Goal: Transaction & Acquisition: Purchase product/service

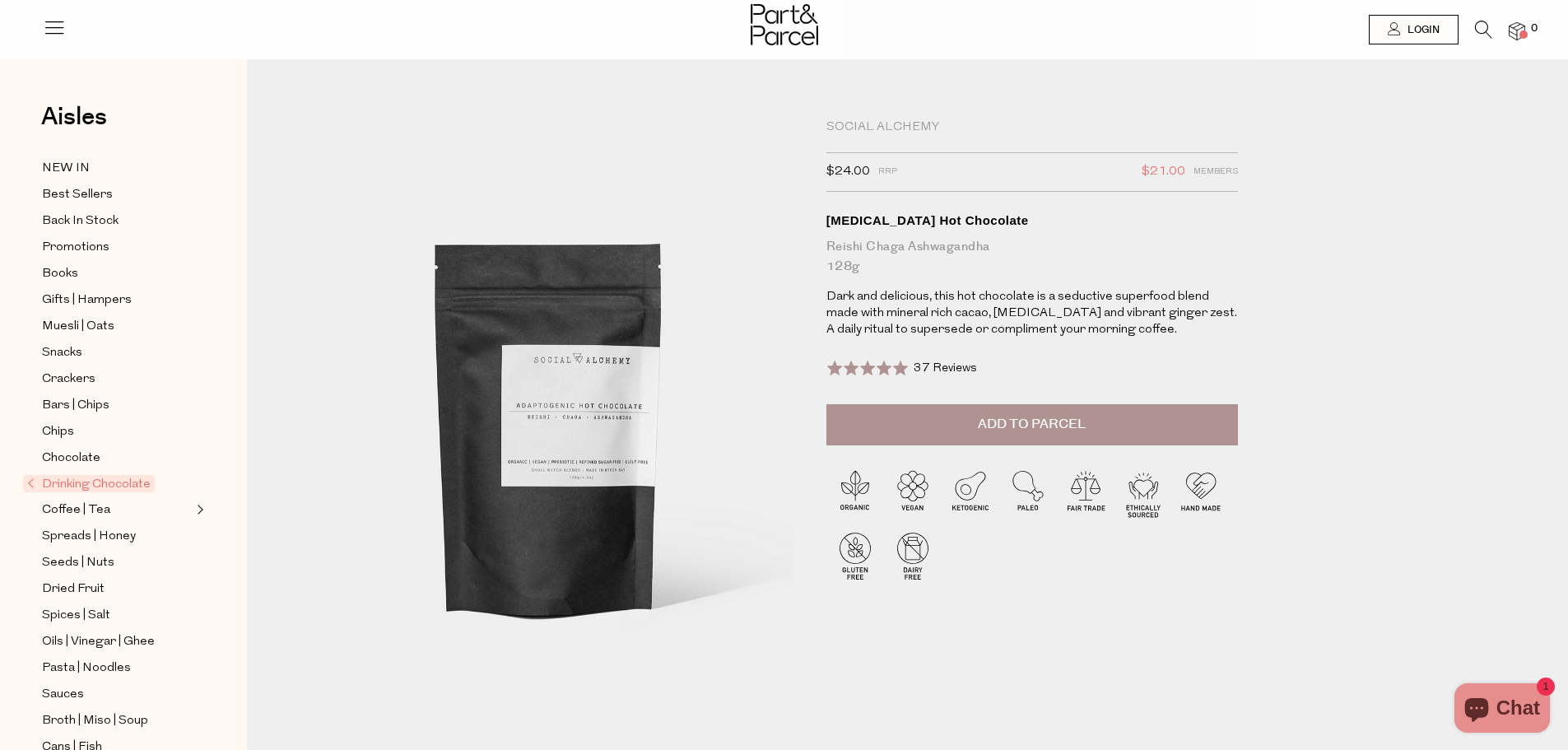
drag, startPoint x: 589, startPoint y: 350, endPoint x: 1215, endPoint y: 273, distance: 630.7
click at [1215, 273] on div "Reishi Chaga Ashwagandha 128g" at bounding box center [1032, 256] width 411 height 40
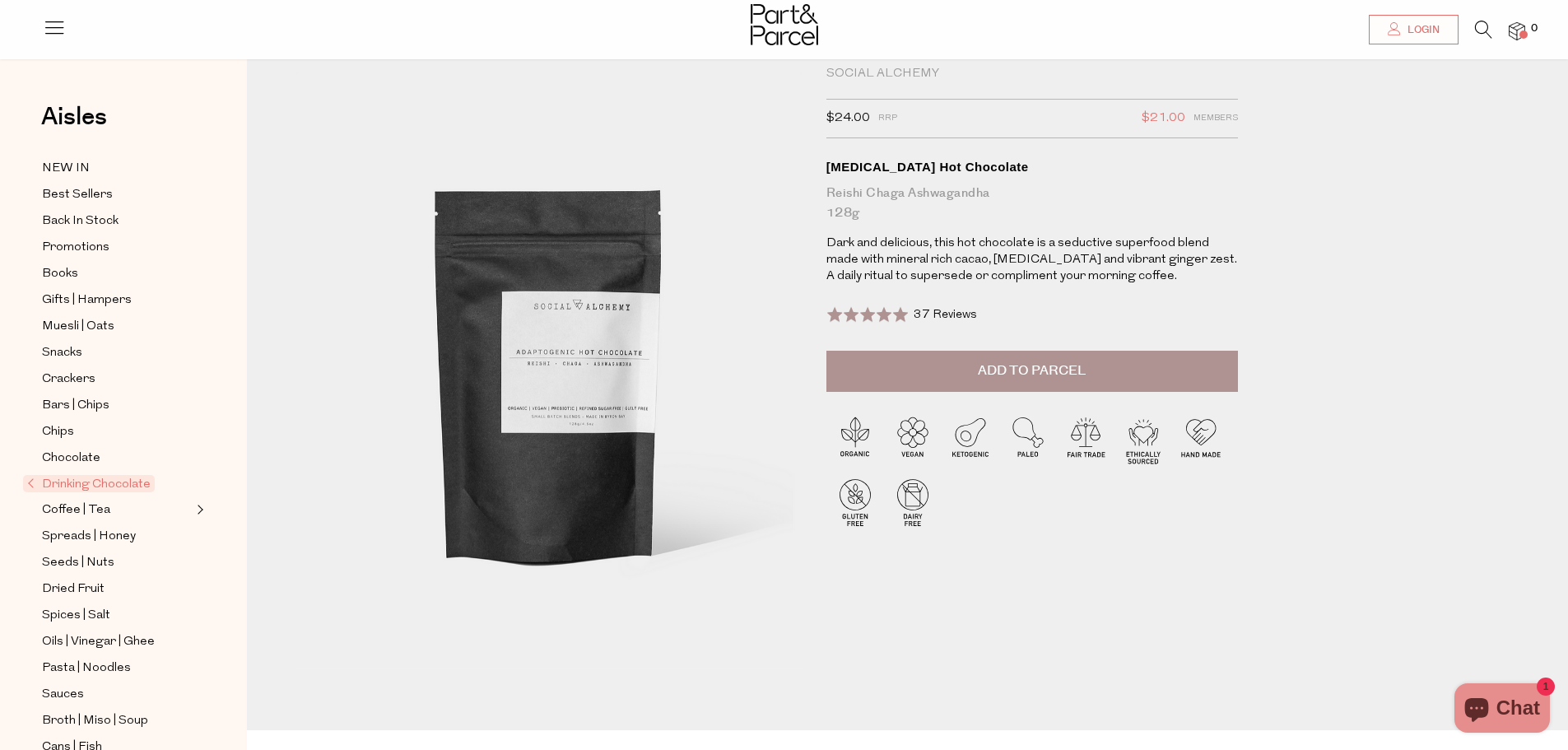
scroll to position [82, 0]
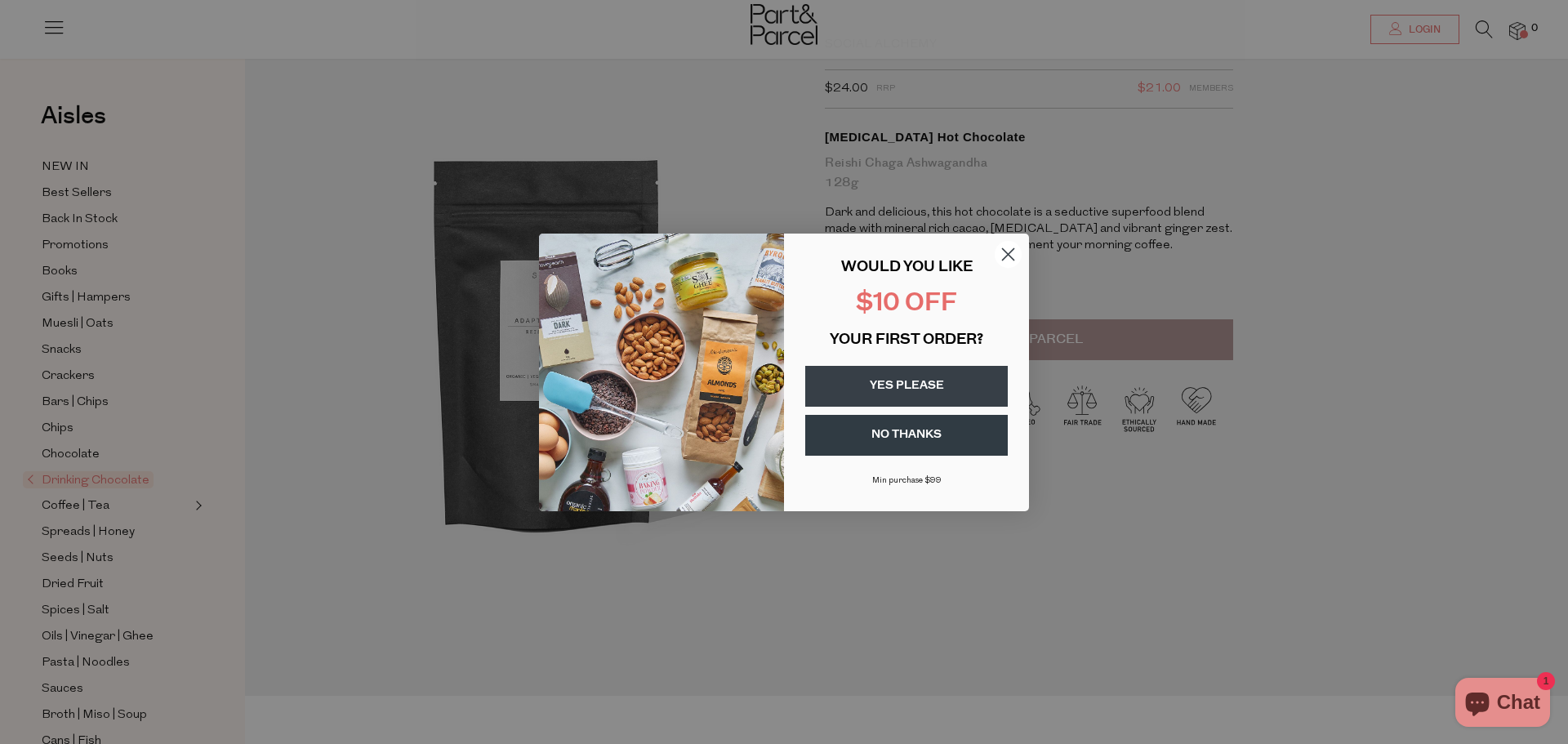
click at [1010, 250] on circle "Close dialog" at bounding box center [1008, 253] width 27 height 27
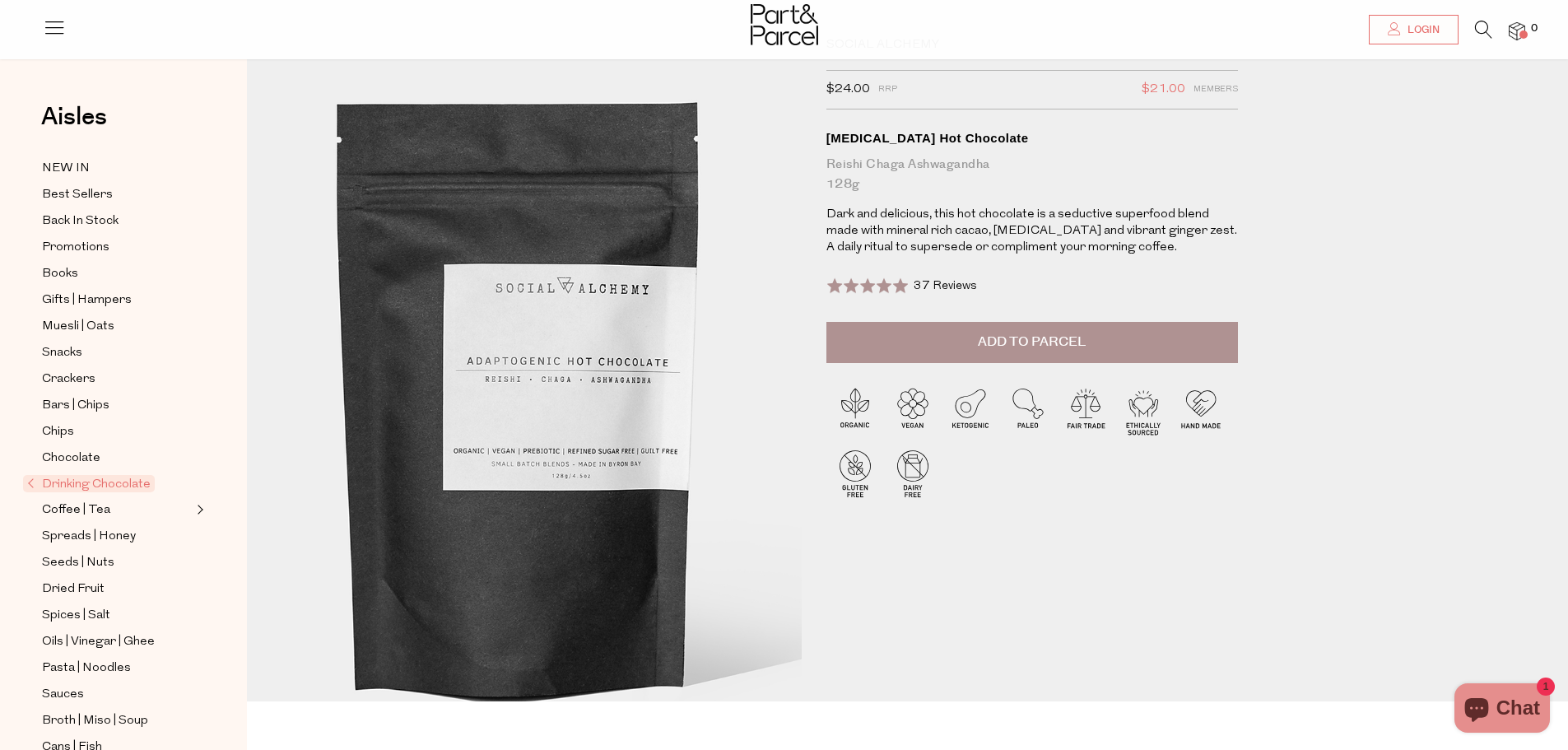
click at [597, 332] on img at bounding box center [519, 390] width 808 height 954
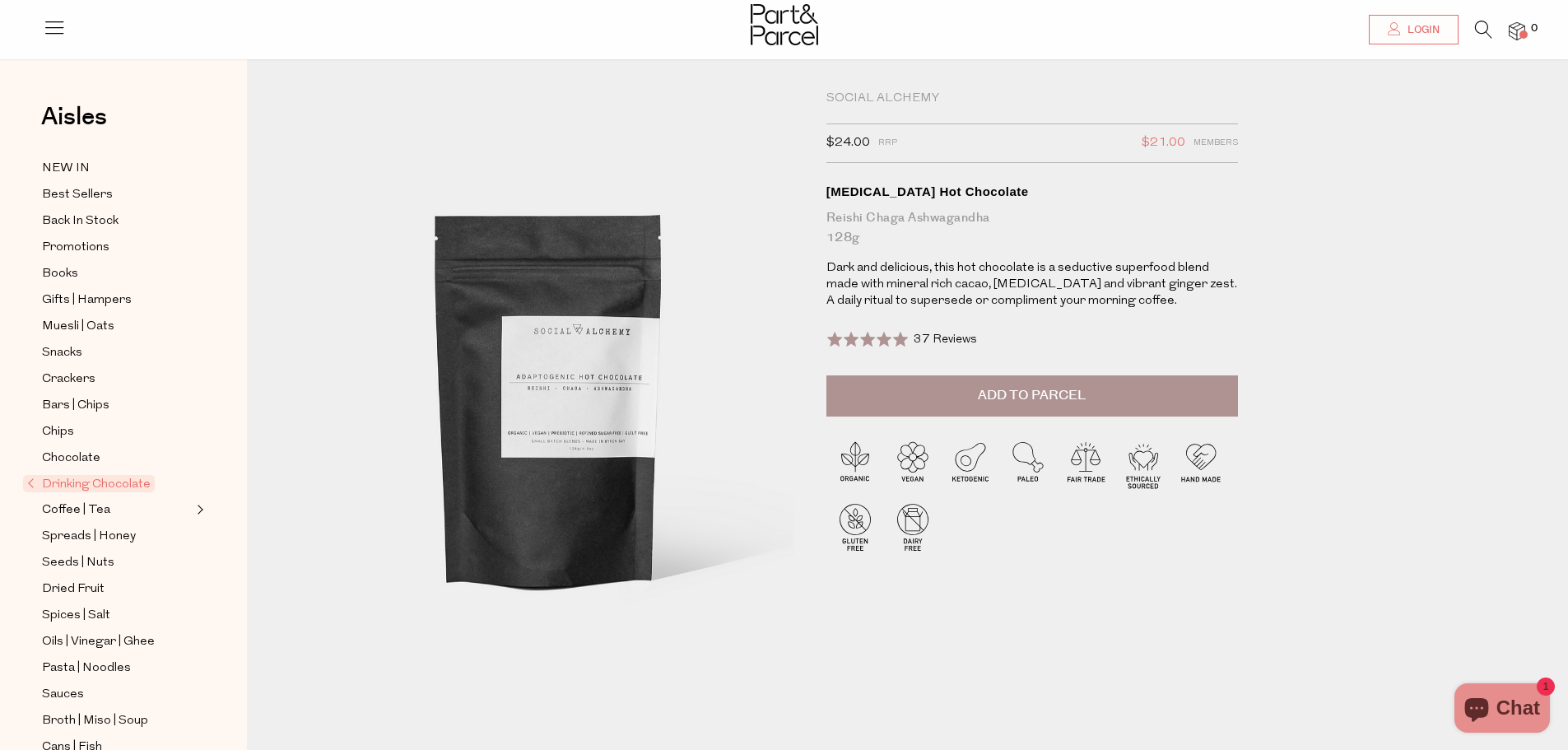
scroll to position [0, 0]
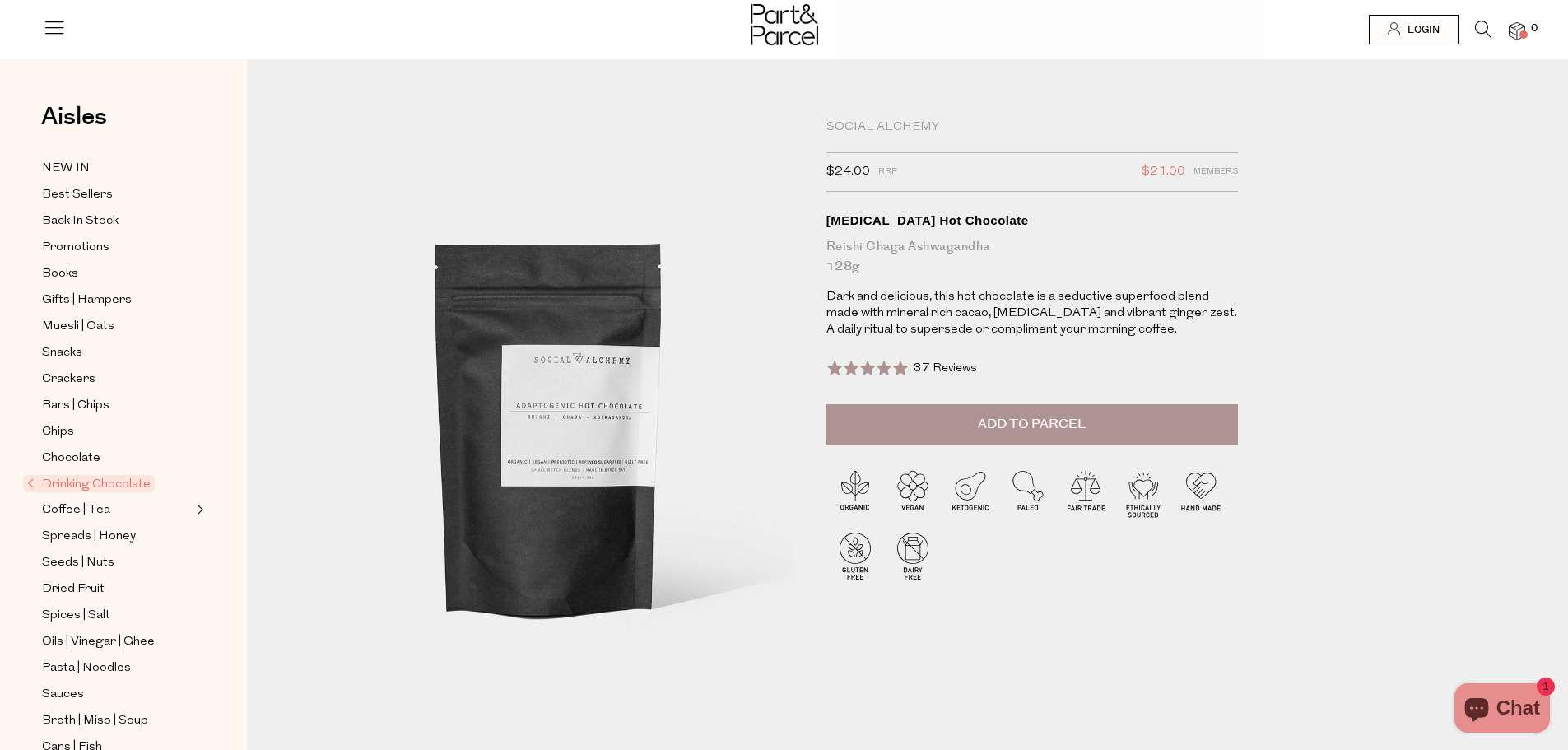
click at [889, 115] on div "Social Alchemy $24.00 RRP $21.00 Members Available: In Stock [MEDICAL_DATA] Hot…" at bounding box center [919, 446] width 1272 height 675
click at [888, 120] on div "Social Alchemy" at bounding box center [1032, 128] width 411 height 17
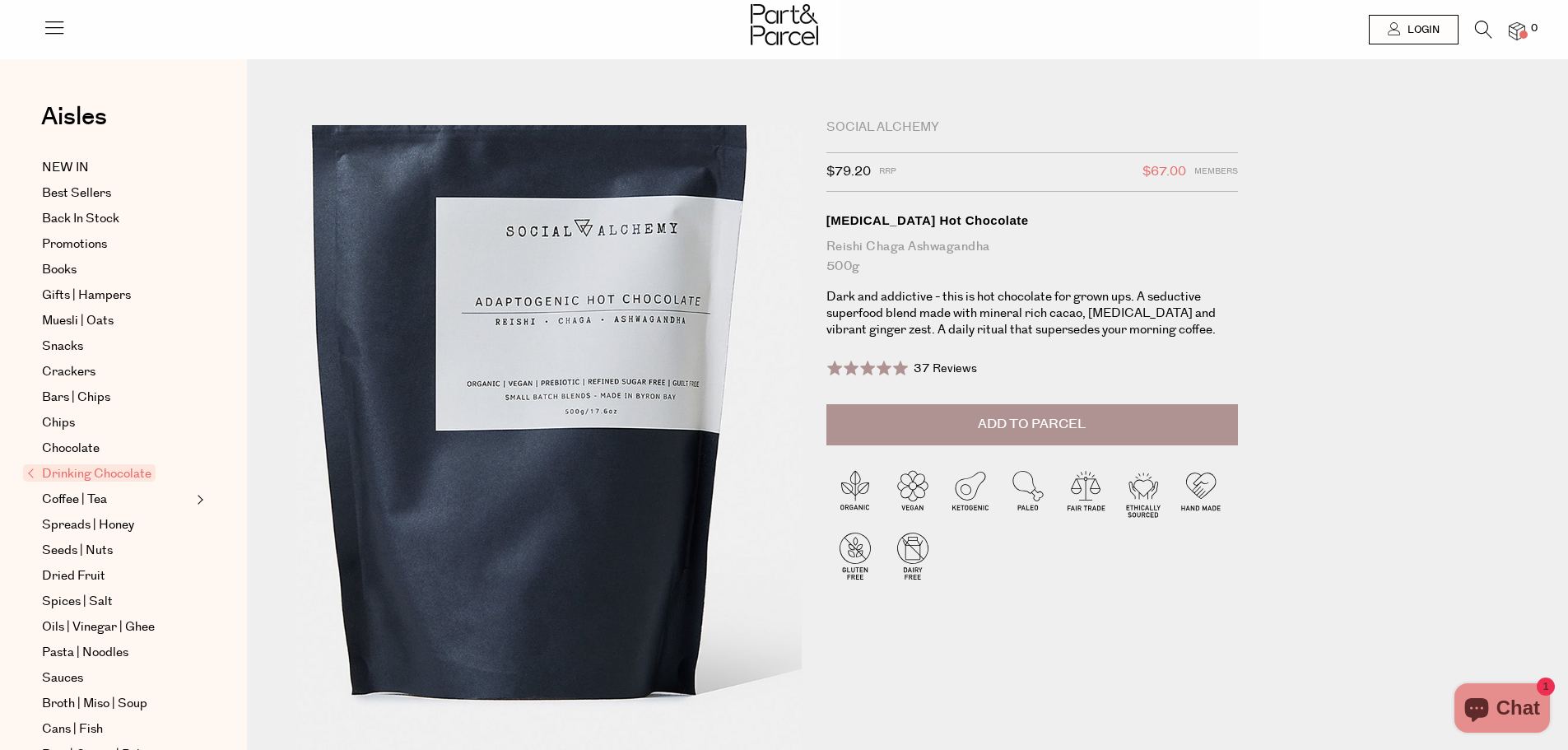
click at [581, 535] on img at bounding box center [531, 396] width 808 height 954
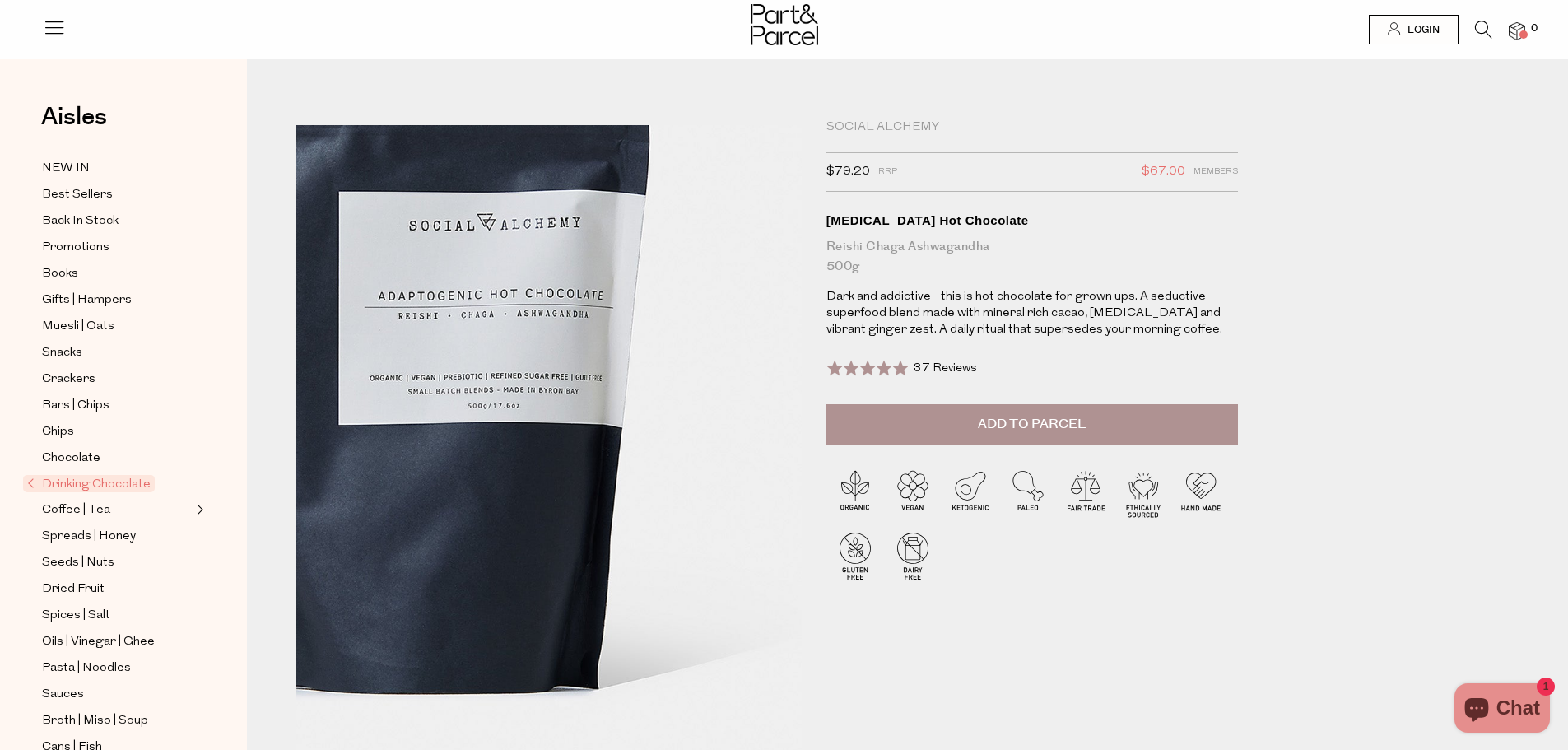
click at [741, 596] on img at bounding box center [433, 391] width 808 height 954
